Goal: Navigation & Orientation: Find specific page/section

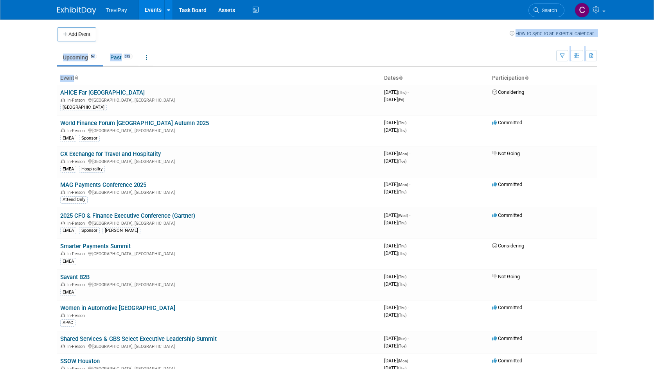
drag, startPoint x: 0, startPoint y: 0, endPoint x: 433, endPoint y: 32, distance: 434.6
click at [433, 32] on td at bounding box center [302, 34] width 413 height 14
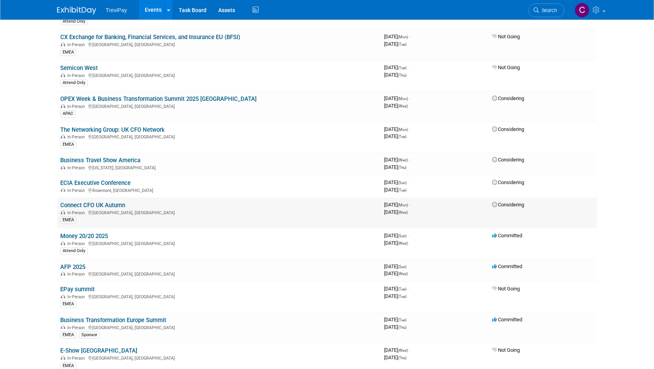
scroll to position [646, 0]
click at [76, 267] on link "AFP 2025" at bounding box center [72, 266] width 25 height 7
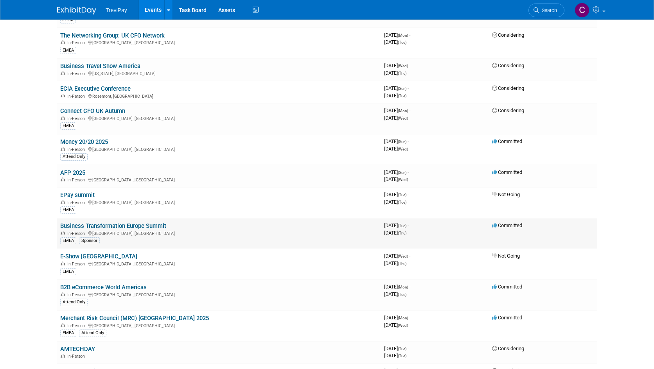
scroll to position [740, 0]
click at [250, 299] on div "Attend Only" at bounding box center [218, 301] width 317 height 8
click at [136, 287] on link "B2B eCommerce World Americas" at bounding box center [103, 286] width 86 height 7
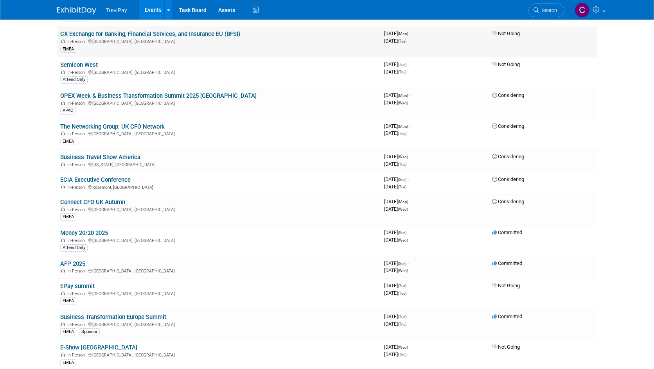
scroll to position [649, 0]
click at [131, 156] on link "Business Travel Show America" at bounding box center [100, 156] width 80 height 7
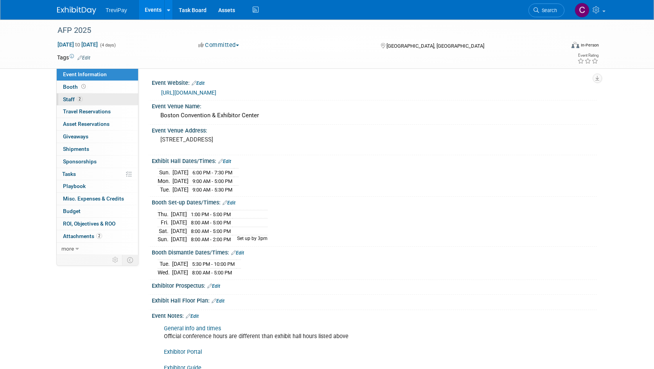
click at [113, 100] on link "2 Staff 2" at bounding box center [97, 99] width 81 height 12
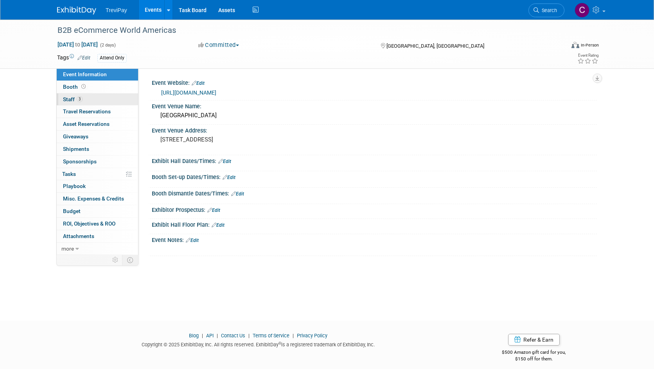
click at [95, 103] on link "3 Staff 3" at bounding box center [97, 99] width 81 height 12
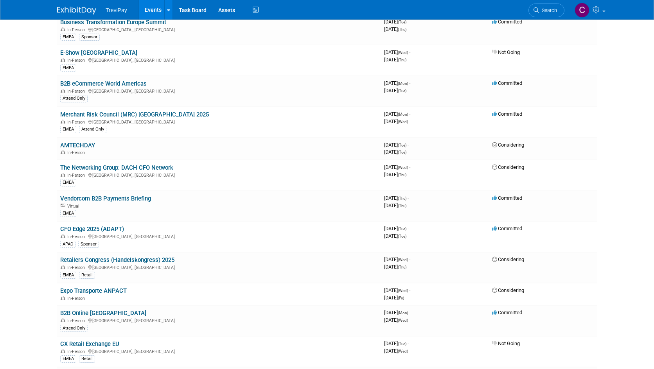
scroll to position [944, 0]
click at [123, 83] on link "B2B eCommerce World Americas" at bounding box center [103, 83] width 86 height 7
click at [100, 311] on link "B2B Online [GEOGRAPHIC_DATA]" at bounding box center [103, 312] width 86 height 7
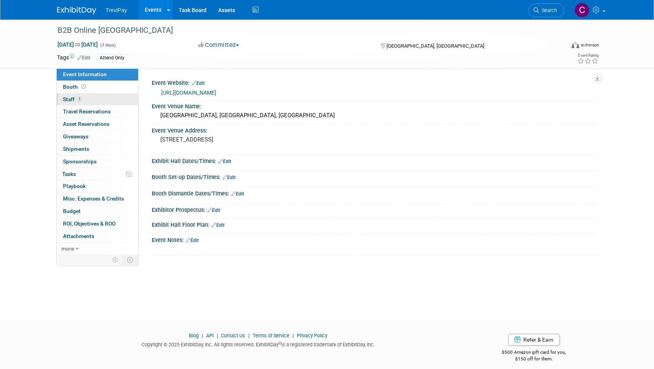
click at [114, 101] on link "1 Staff 1" at bounding box center [97, 99] width 81 height 12
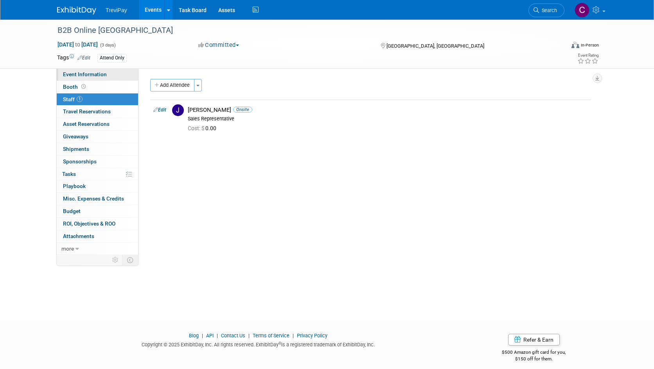
click at [110, 75] on link "Event Information" at bounding box center [97, 74] width 81 height 12
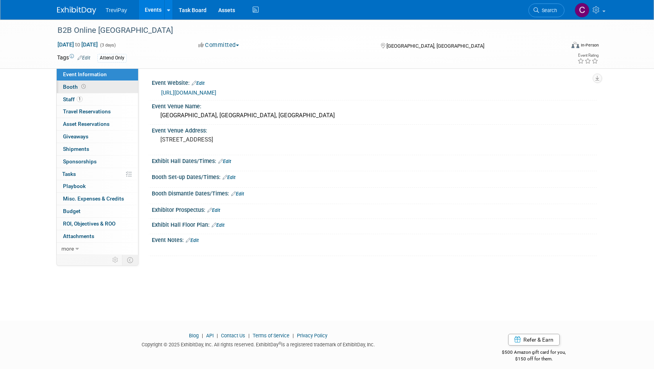
click at [110, 82] on link "Booth" at bounding box center [97, 87] width 81 height 12
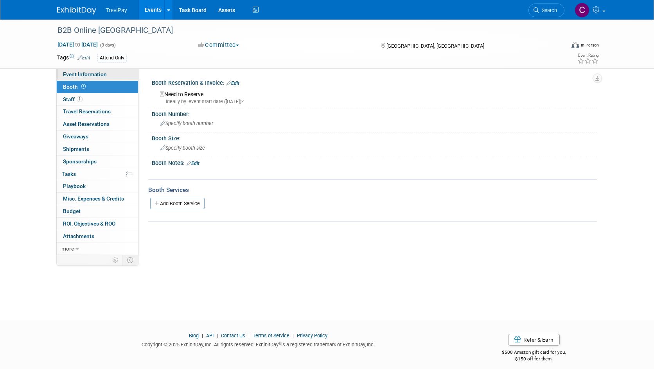
click at [110, 77] on link "Event Information" at bounding box center [97, 74] width 81 height 12
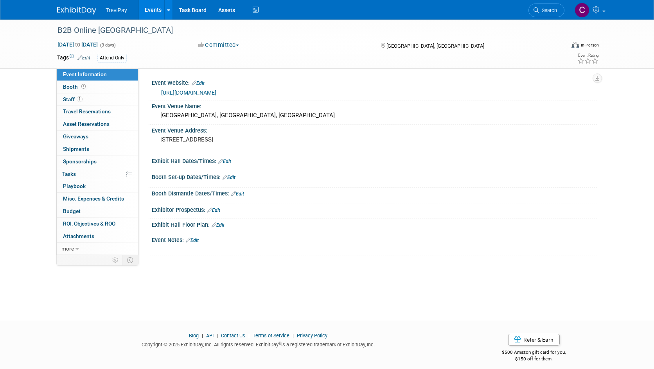
click at [216, 91] on link "https://b2bmarketingeast.wbresearch.com/" at bounding box center [188, 93] width 55 height 6
click at [73, 11] on img at bounding box center [76, 11] width 39 height 8
